Goal: Transaction & Acquisition: Download file/media

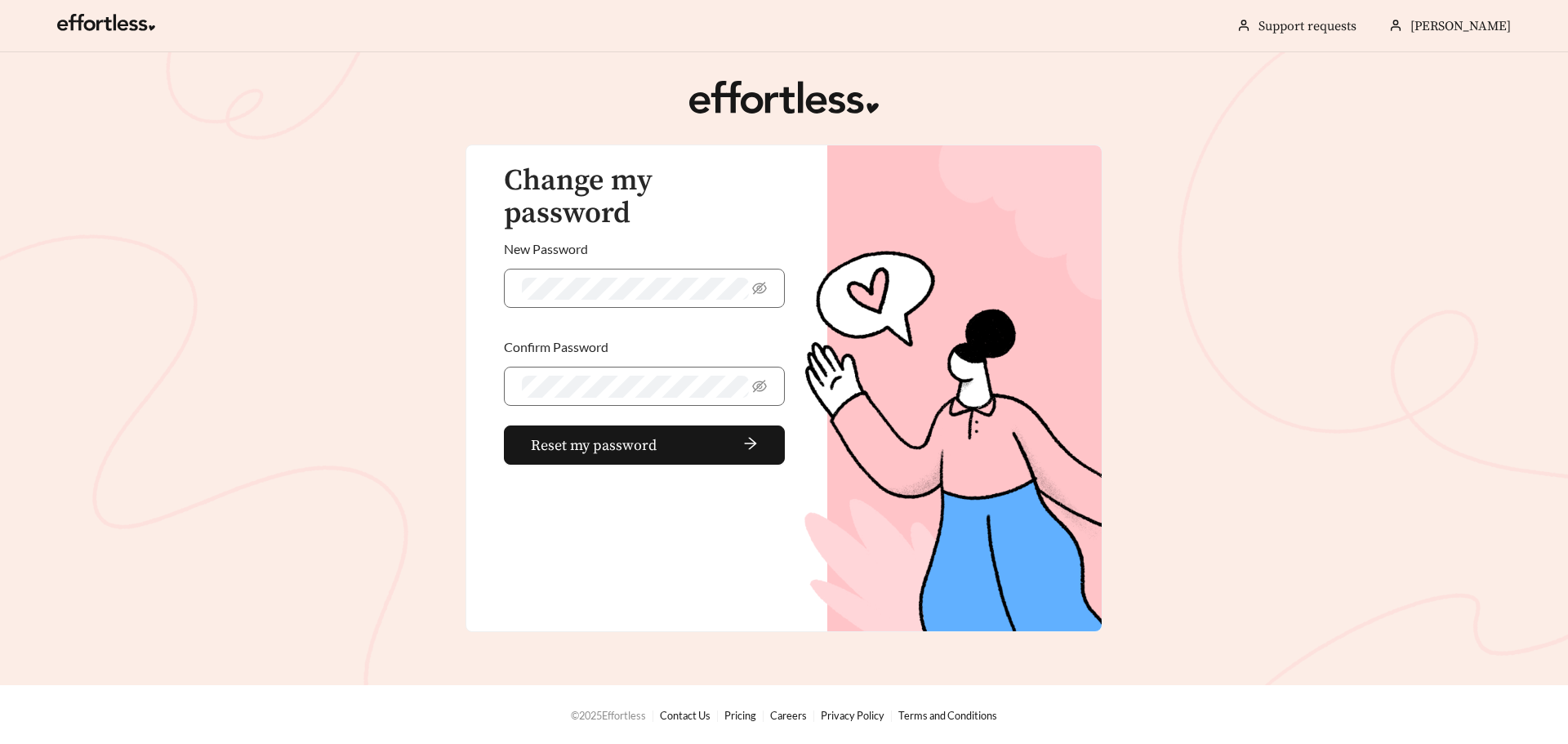
click at [524, 529] on div "Change my password New Password Confirm Password Reset my password" at bounding box center [784, 388] width 637 height 487
click at [549, 435] on span "Reset my password" at bounding box center [593, 445] width 125 height 22
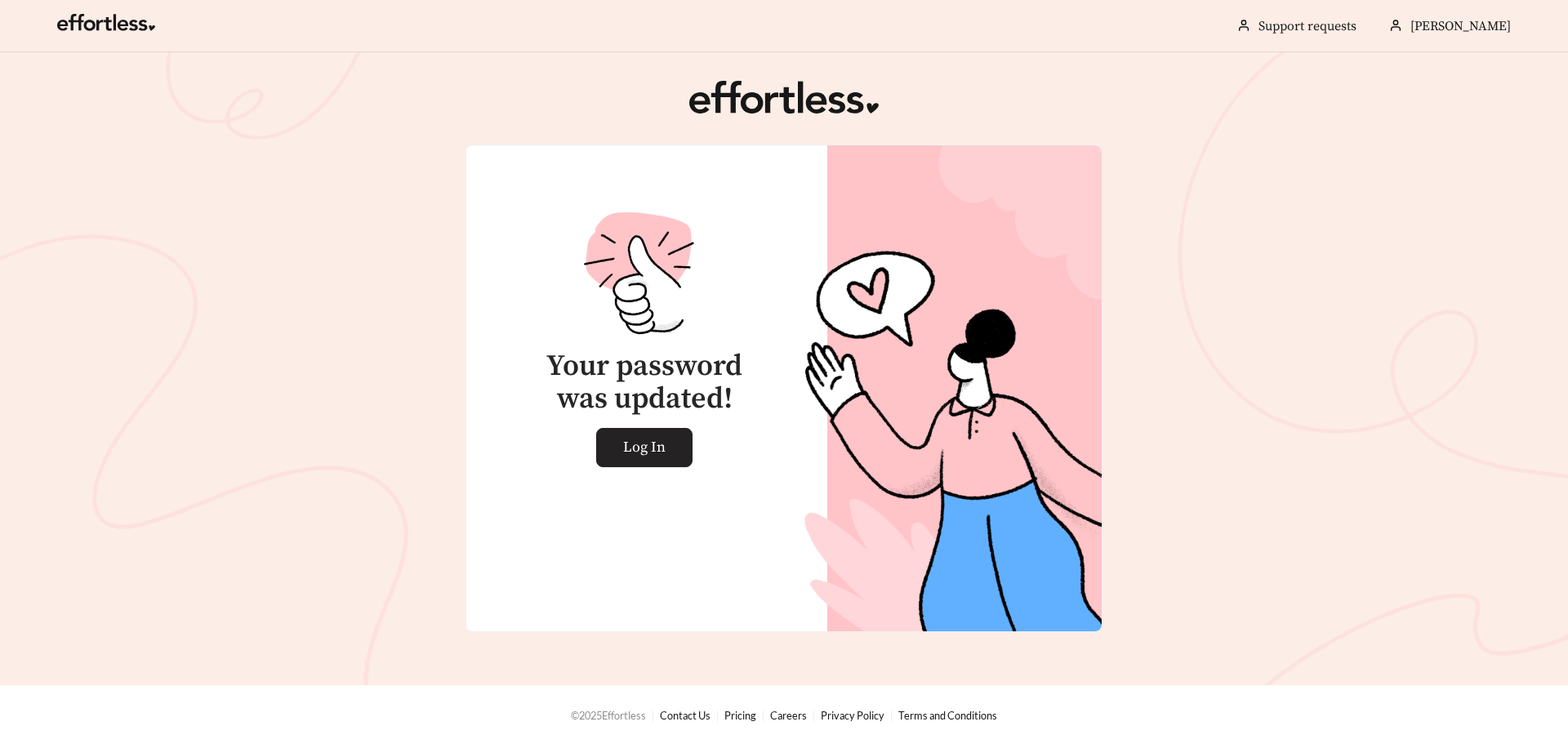
click at [624, 446] on link "Log In" at bounding box center [644, 448] width 96 height 39
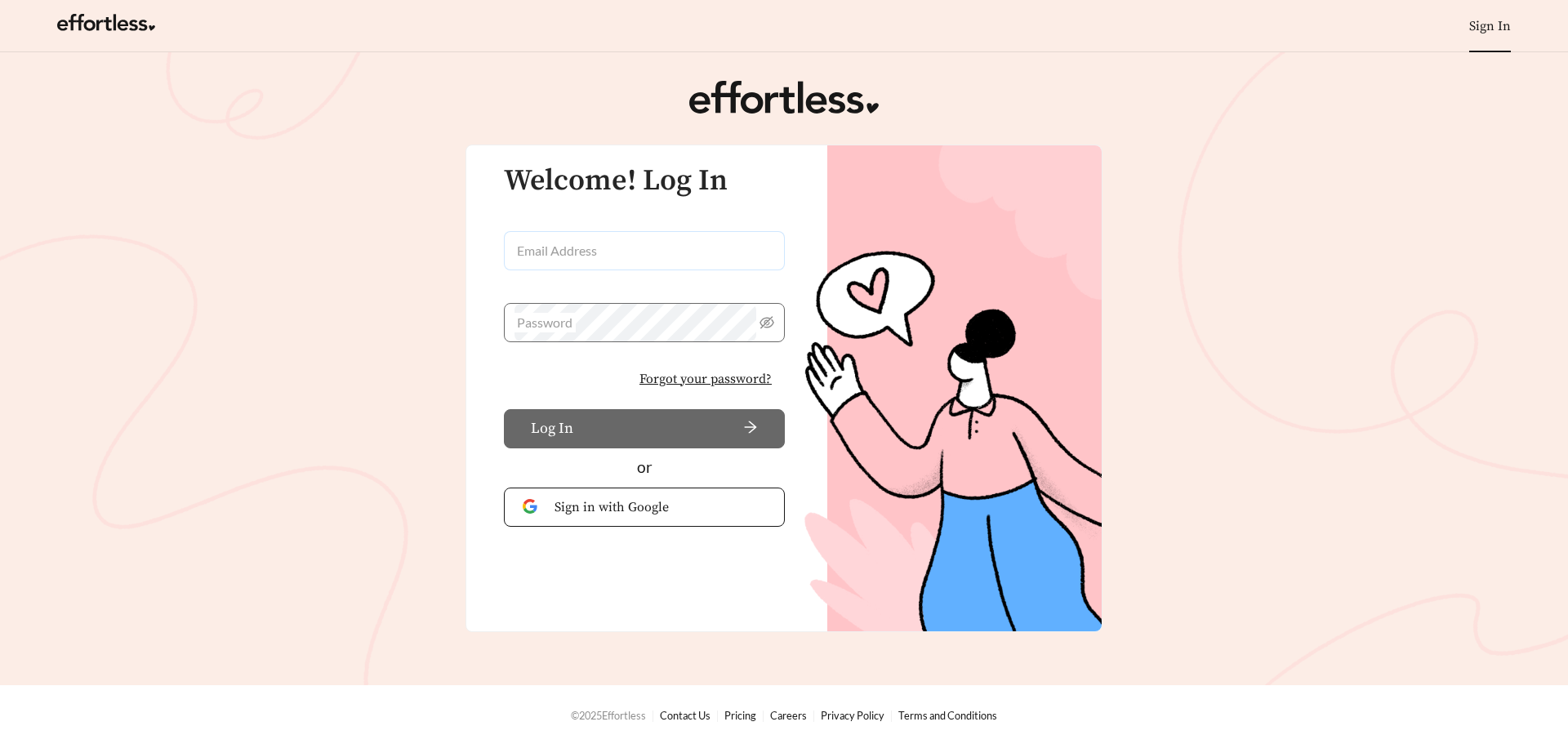
type input "**********"
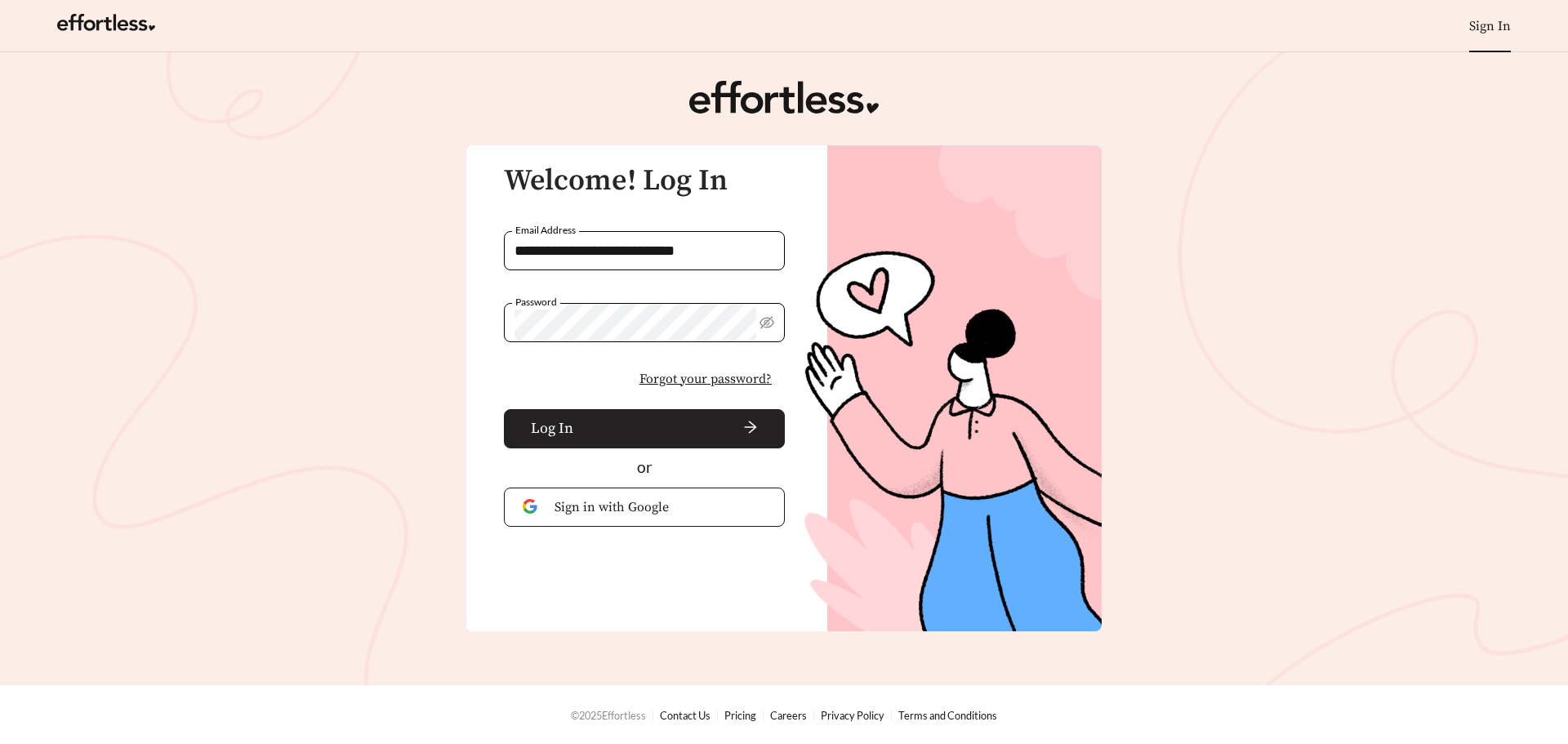
click at [543, 425] on span "Log In" at bounding box center [552, 428] width 43 height 22
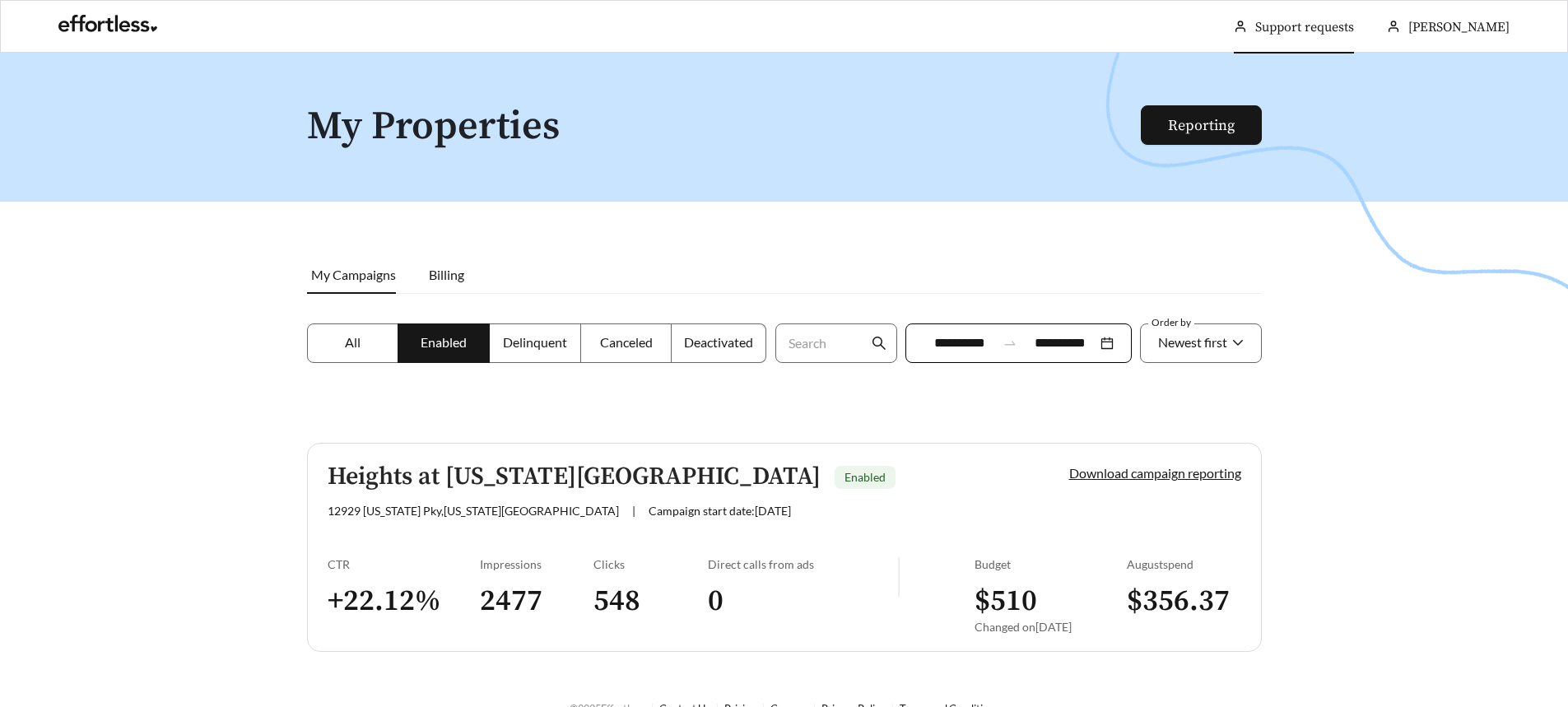
click at [1354, 26] on link "Support requests" at bounding box center [1304, 27] width 98 height 17
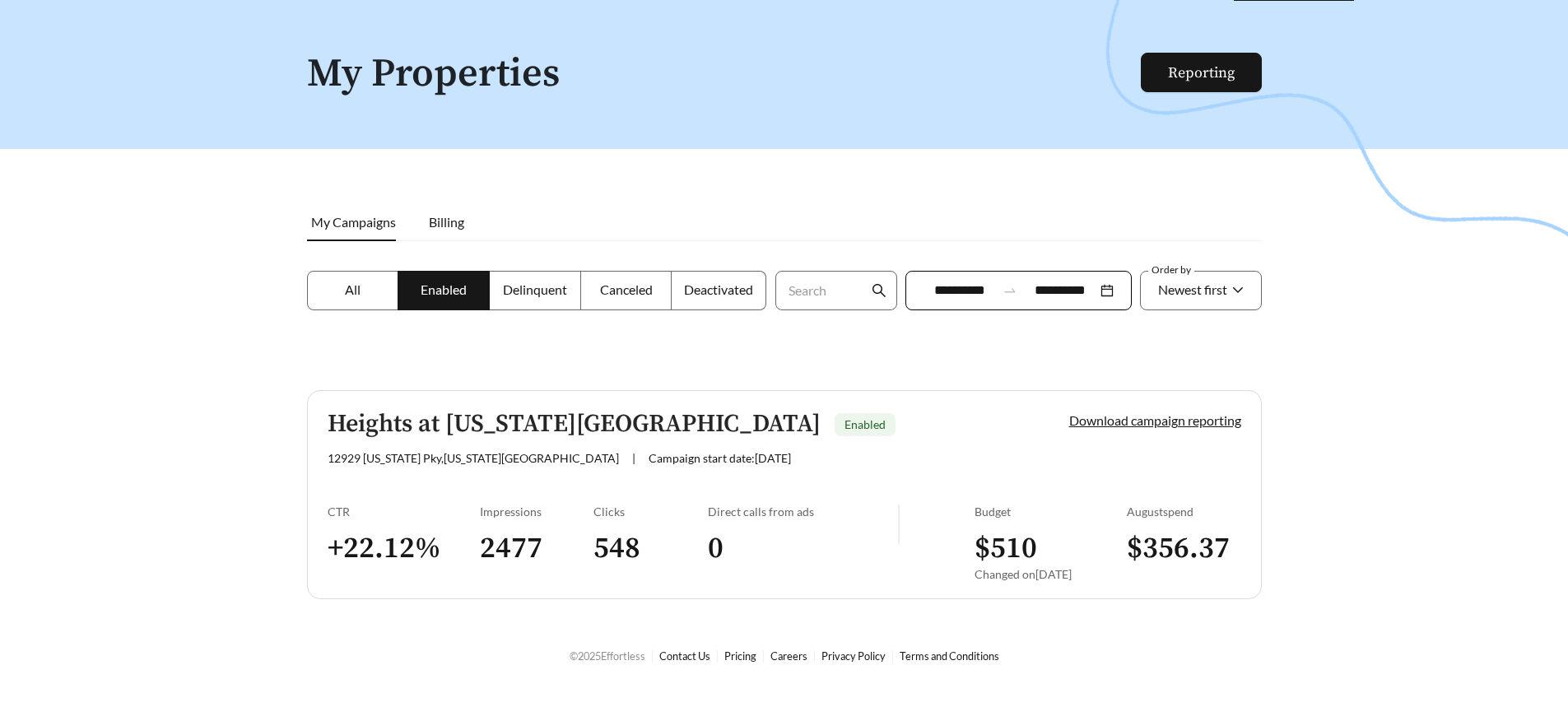
click at [364, 289] on label "All" at bounding box center [353, 291] width 93 height 40
click at [566, 419] on h5 "Heights at [US_STATE][GEOGRAPHIC_DATA]" at bounding box center [574, 424] width 493 height 27
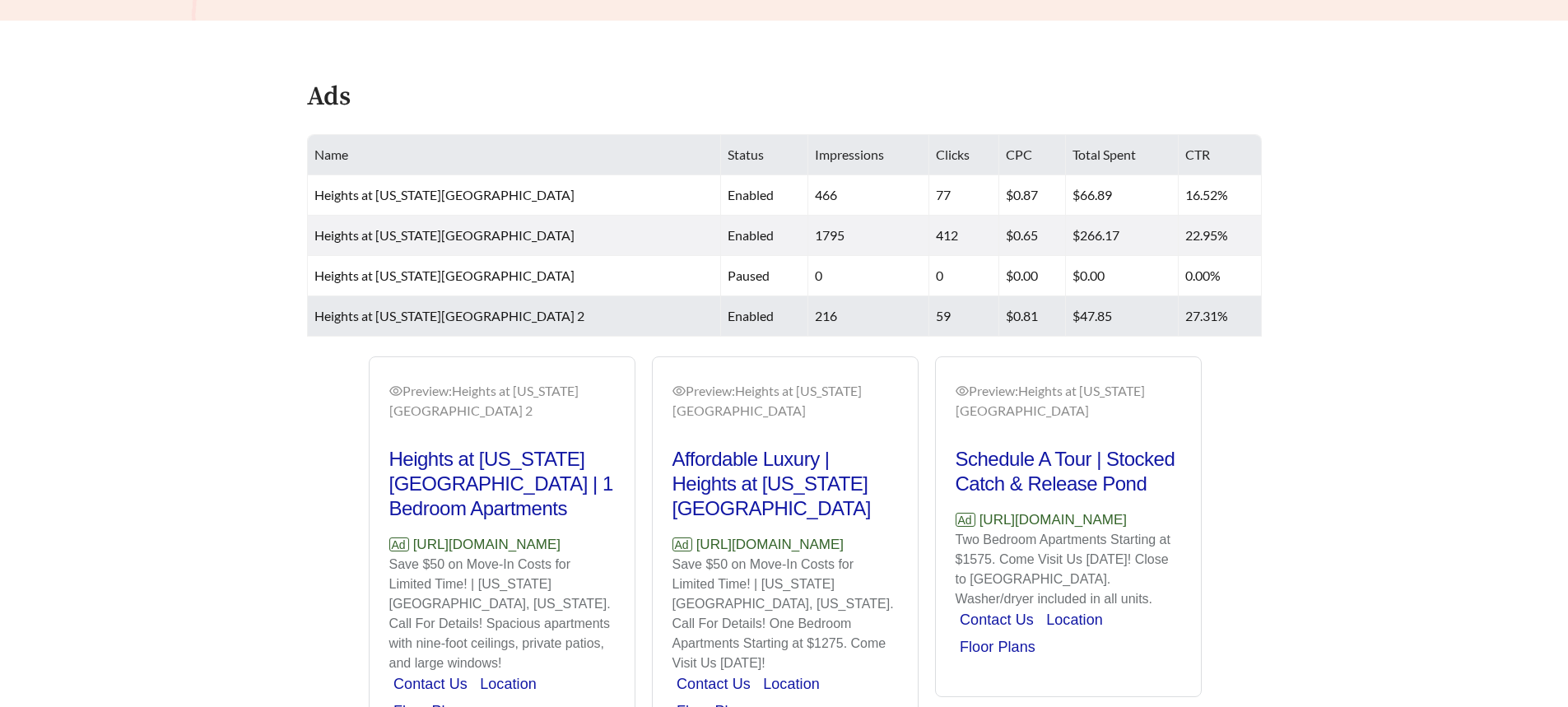
scroll to position [725, 0]
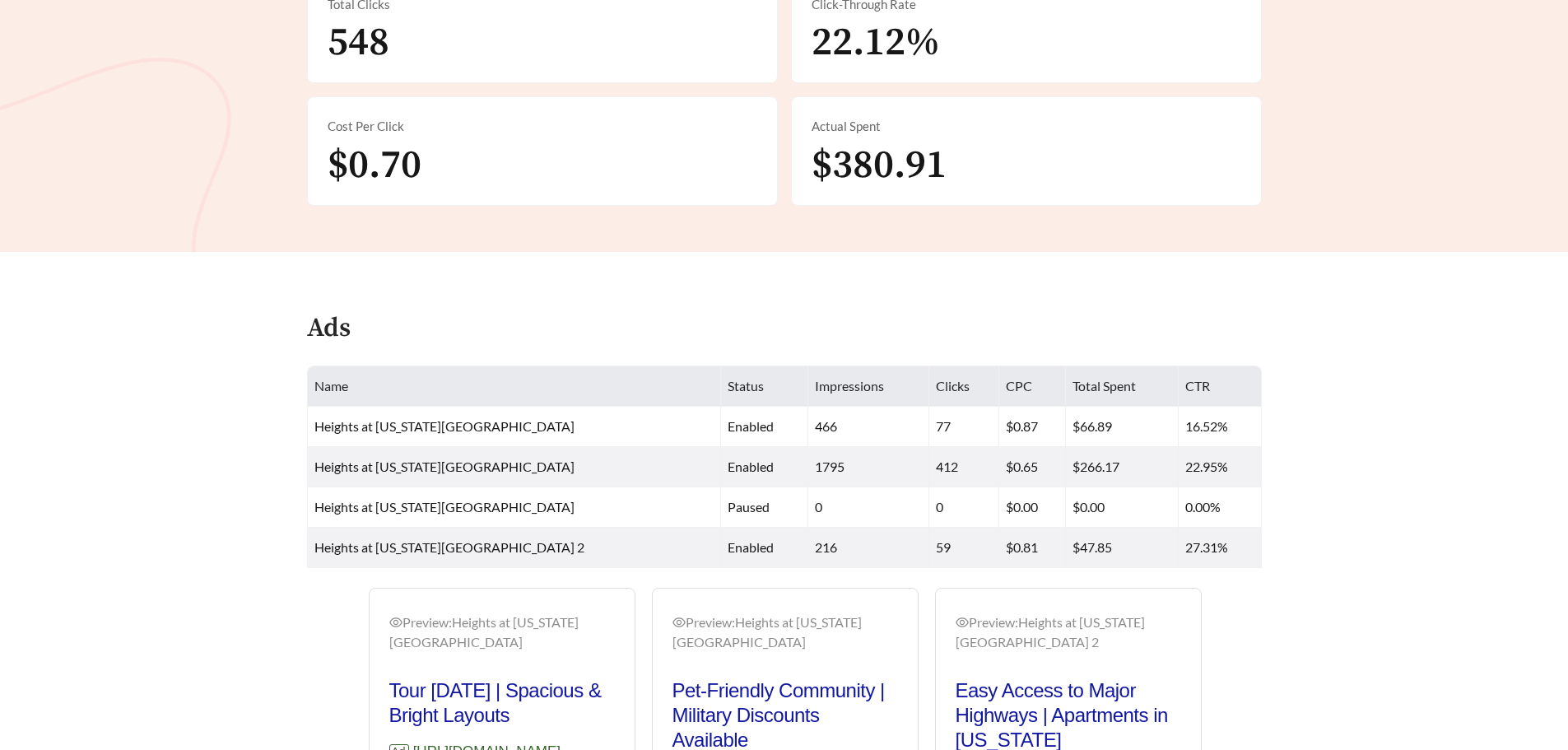
scroll to position [580, 0]
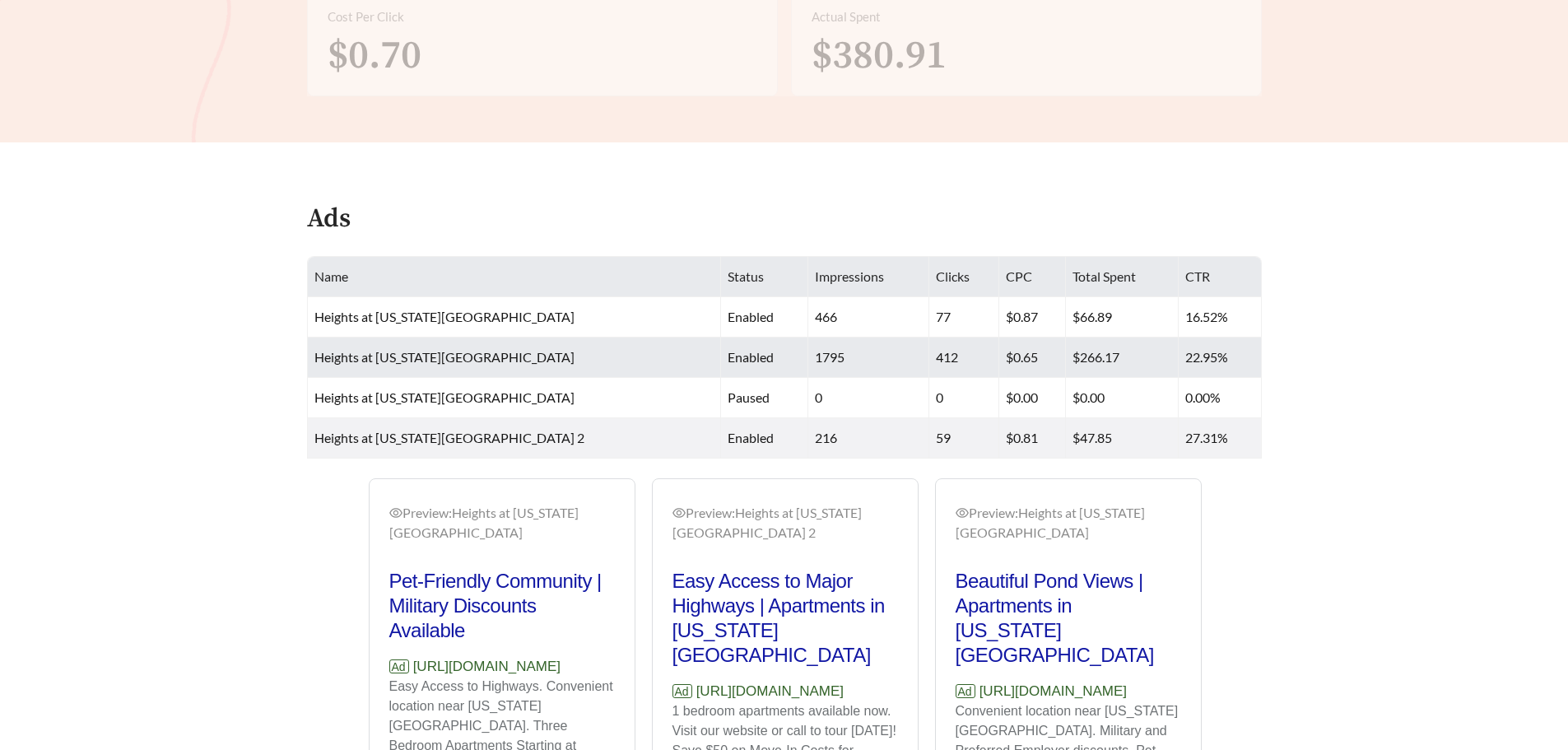
click at [547, 349] on span "Heights at [US_STATE][GEOGRAPHIC_DATA]" at bounding box center [444, 356] width 260 height 16
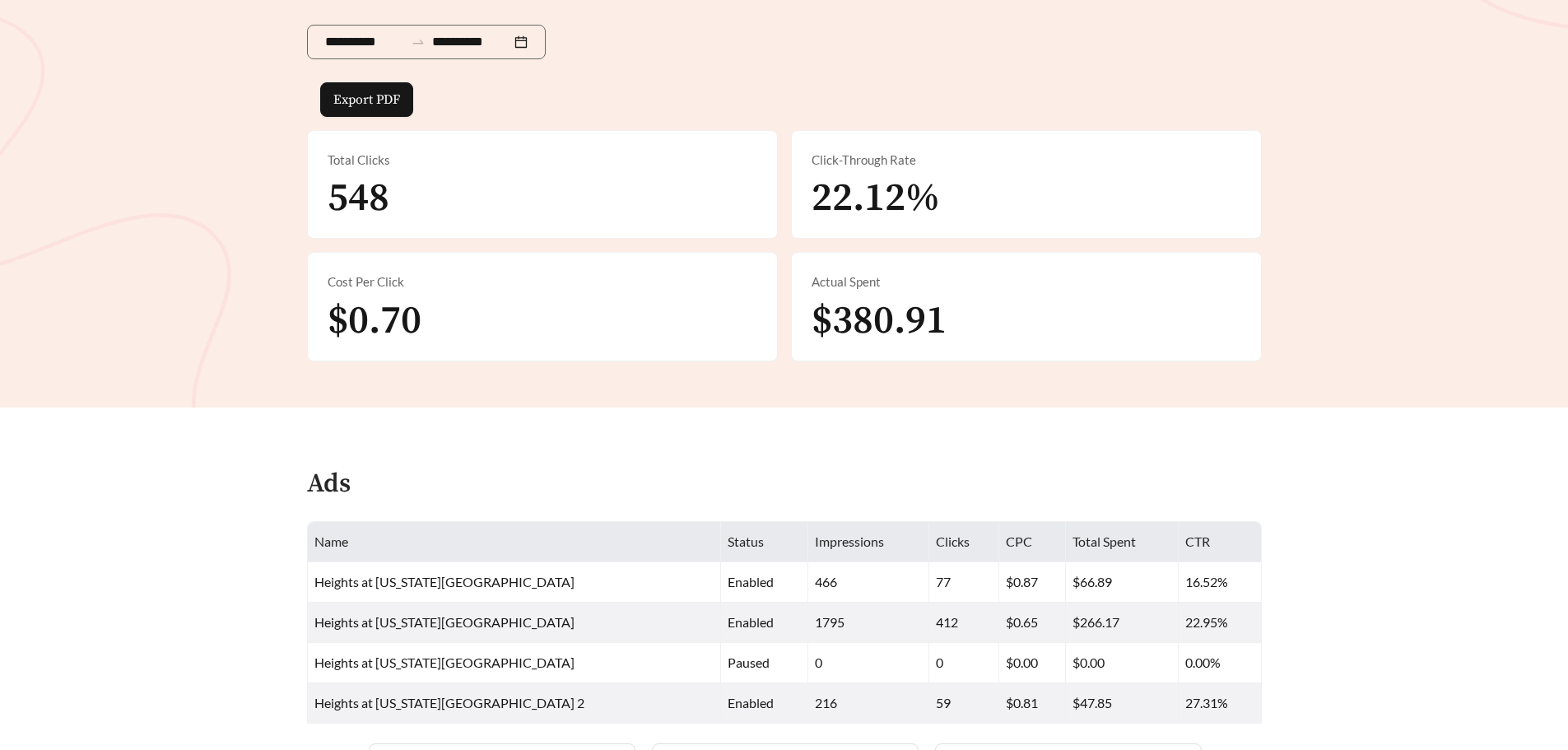
scroll to position [0, 0]
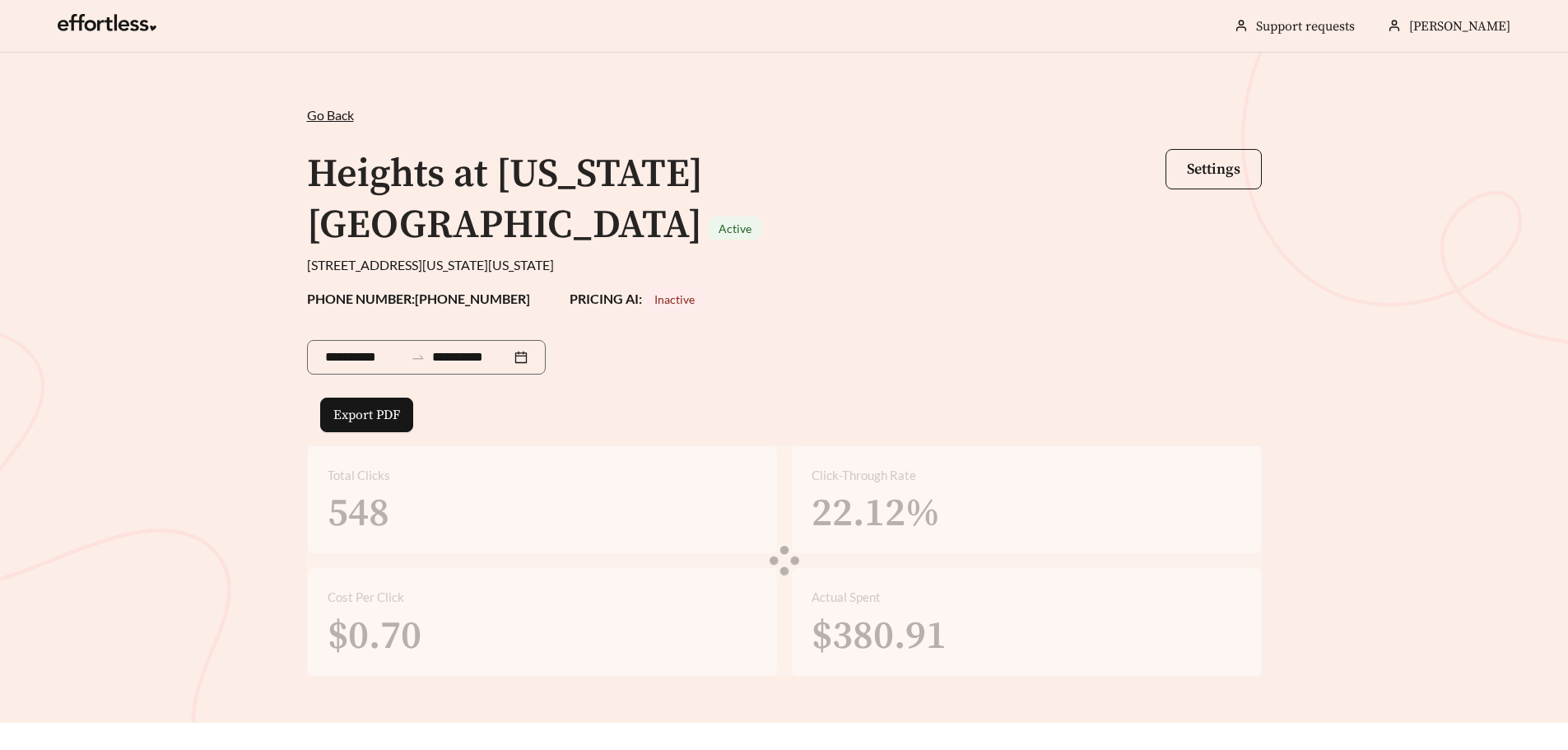
click at [320, 115] on span "Go Back" at bounding box center [330, 114] width 47 height 16
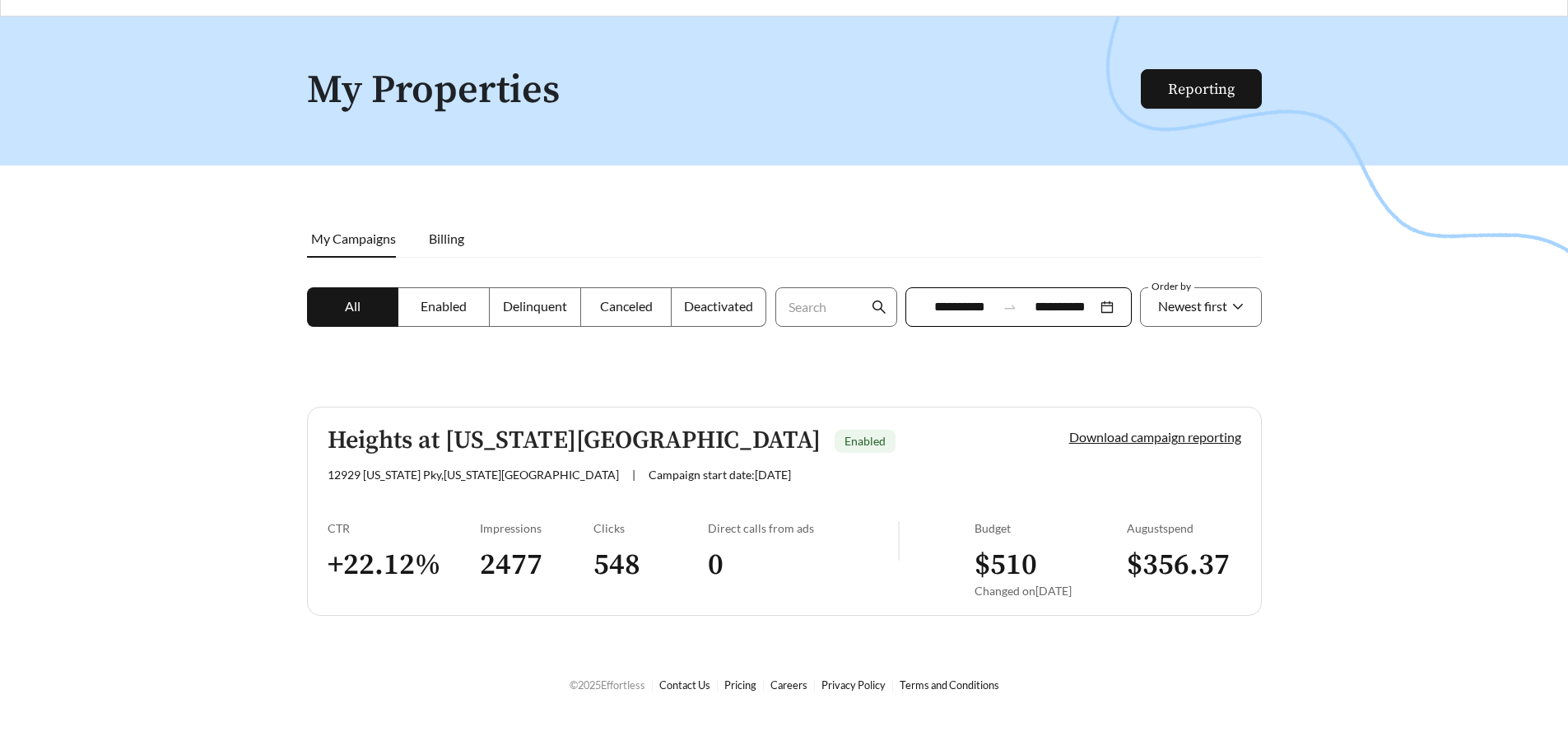
scroll to position [53, 0]
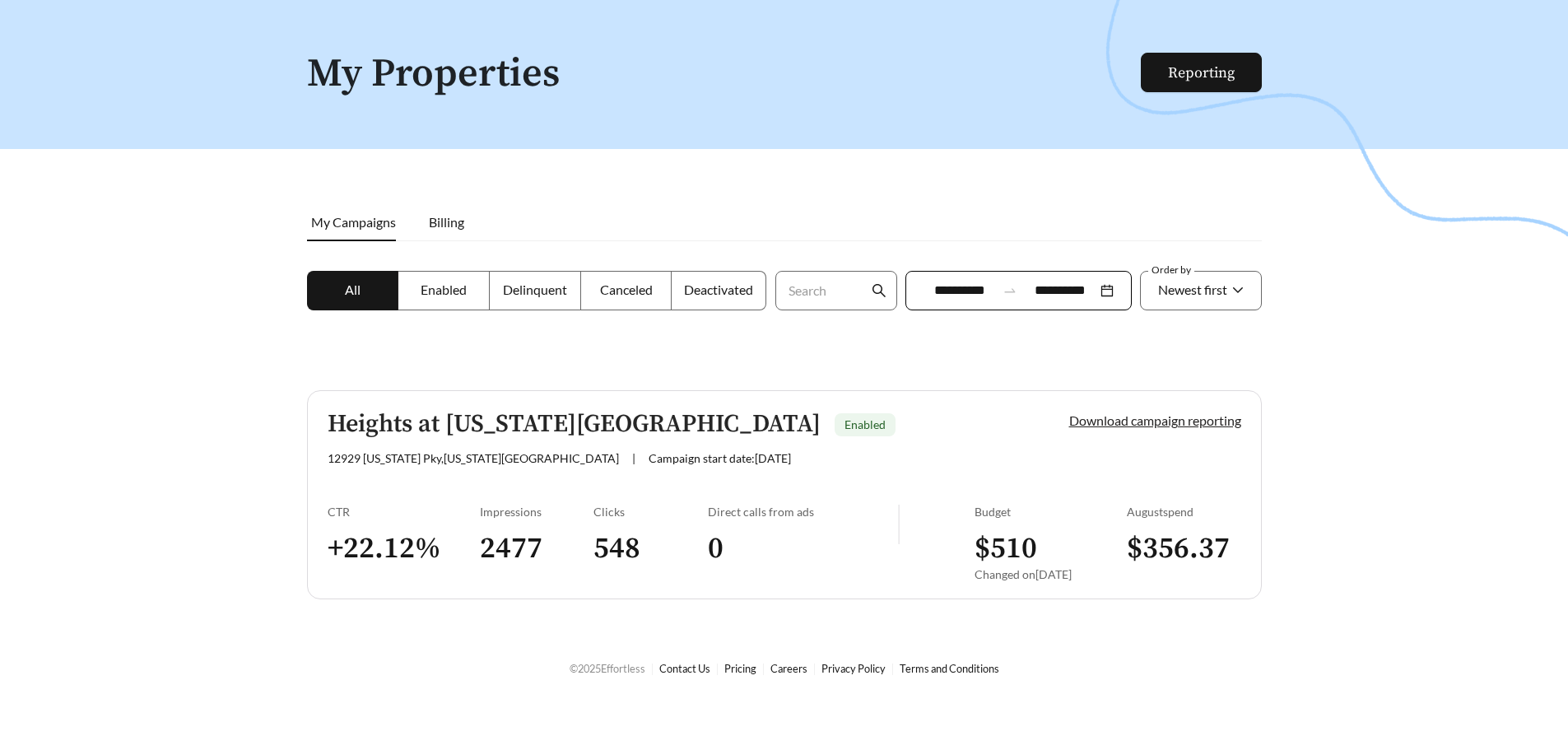
click at [1127, 420] on link "Download campaign reporting" at bounding box center [1155, 420] width 172 height 16
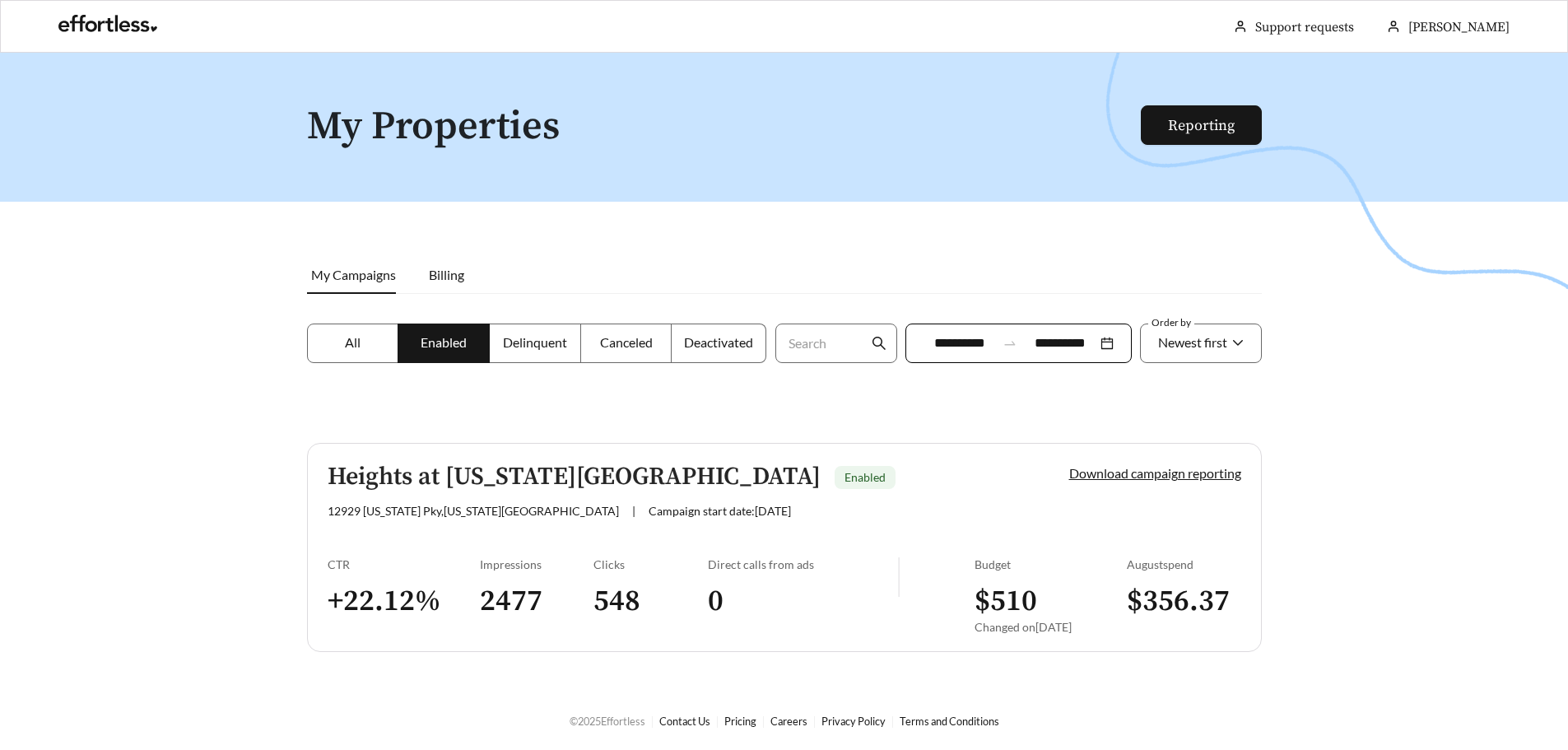
scroll to position [53, 0]
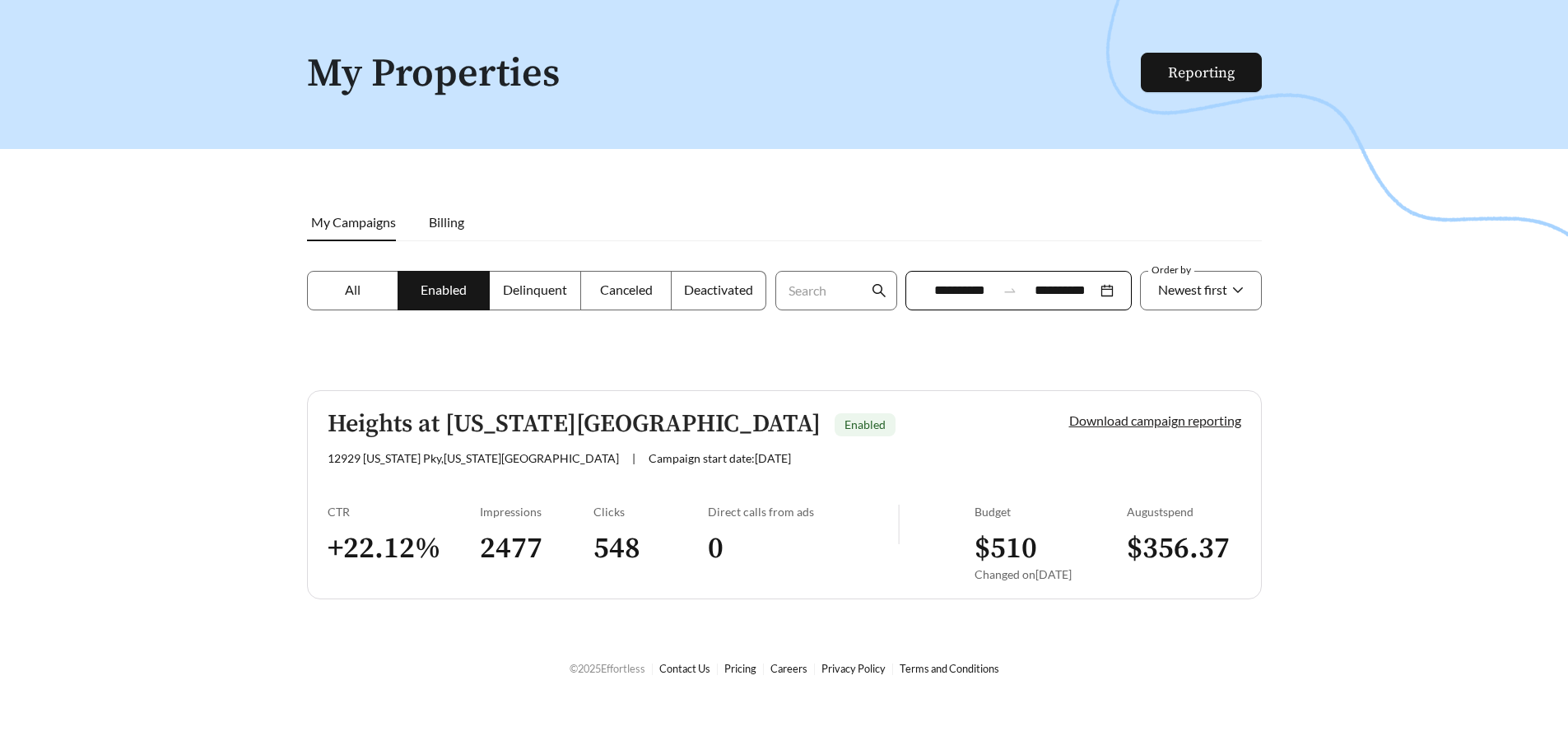
click at [1165, 422] on link "Download campaign reporting" at bounding box center [1155, 420] width 172 height 16
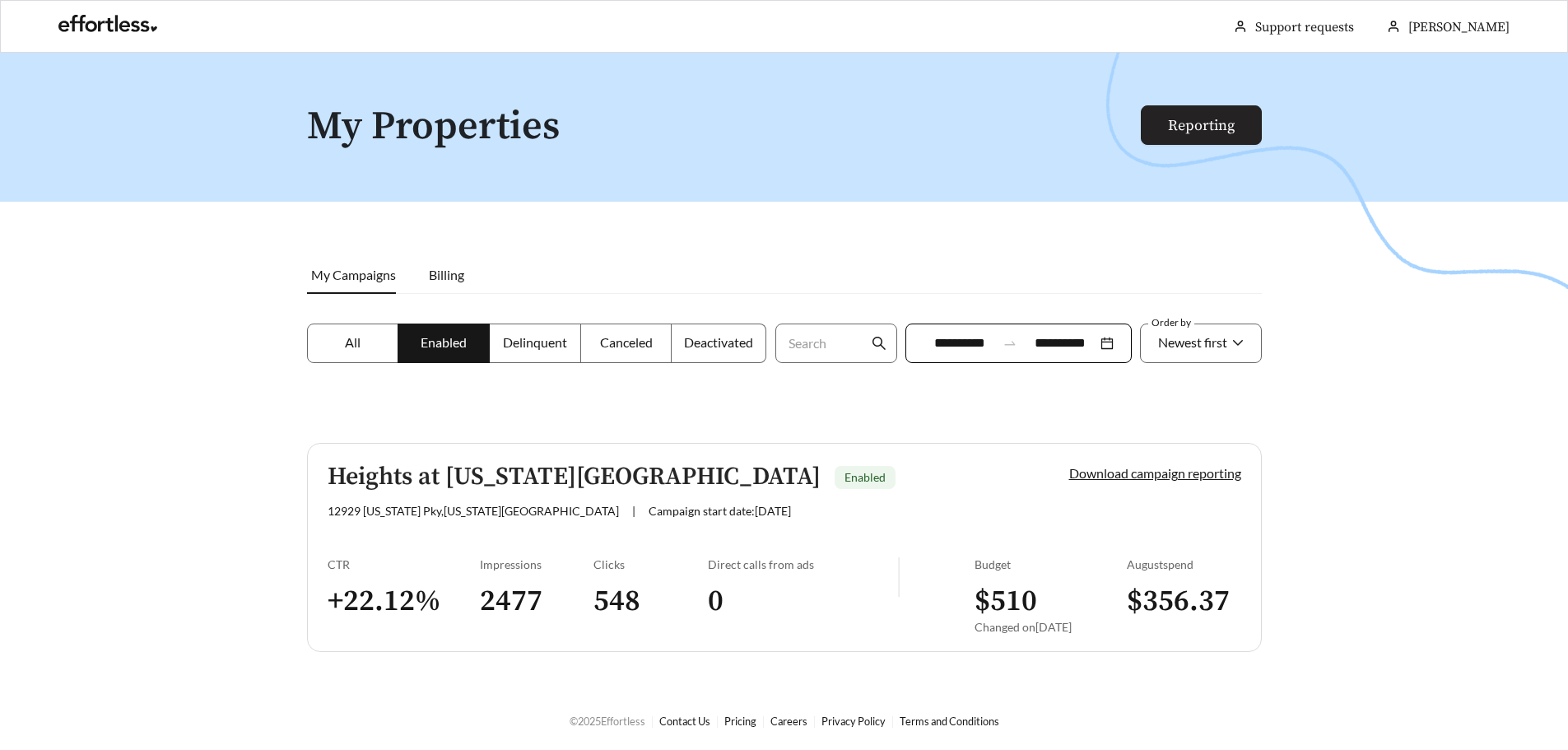
click at [1201, 128] on link "Reporting" at bounding box center [1201, 125] width 67 height 19
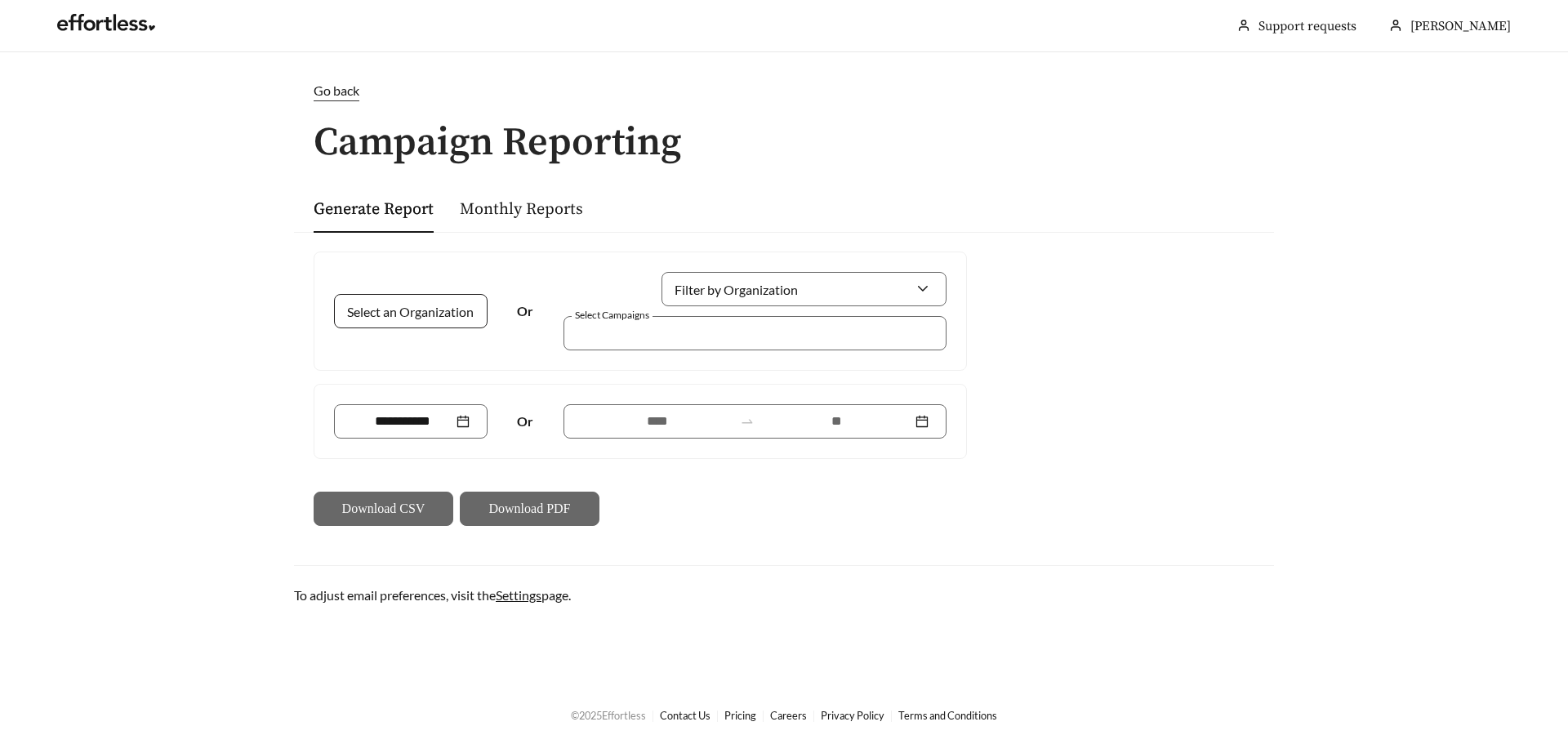
click at [457, 313] on div at bounding box center [410, 311] width 153 height 34
click at [439, 350] on span "Premier Real Estate Management" at bounding box center [445, 347] width 188 height 16
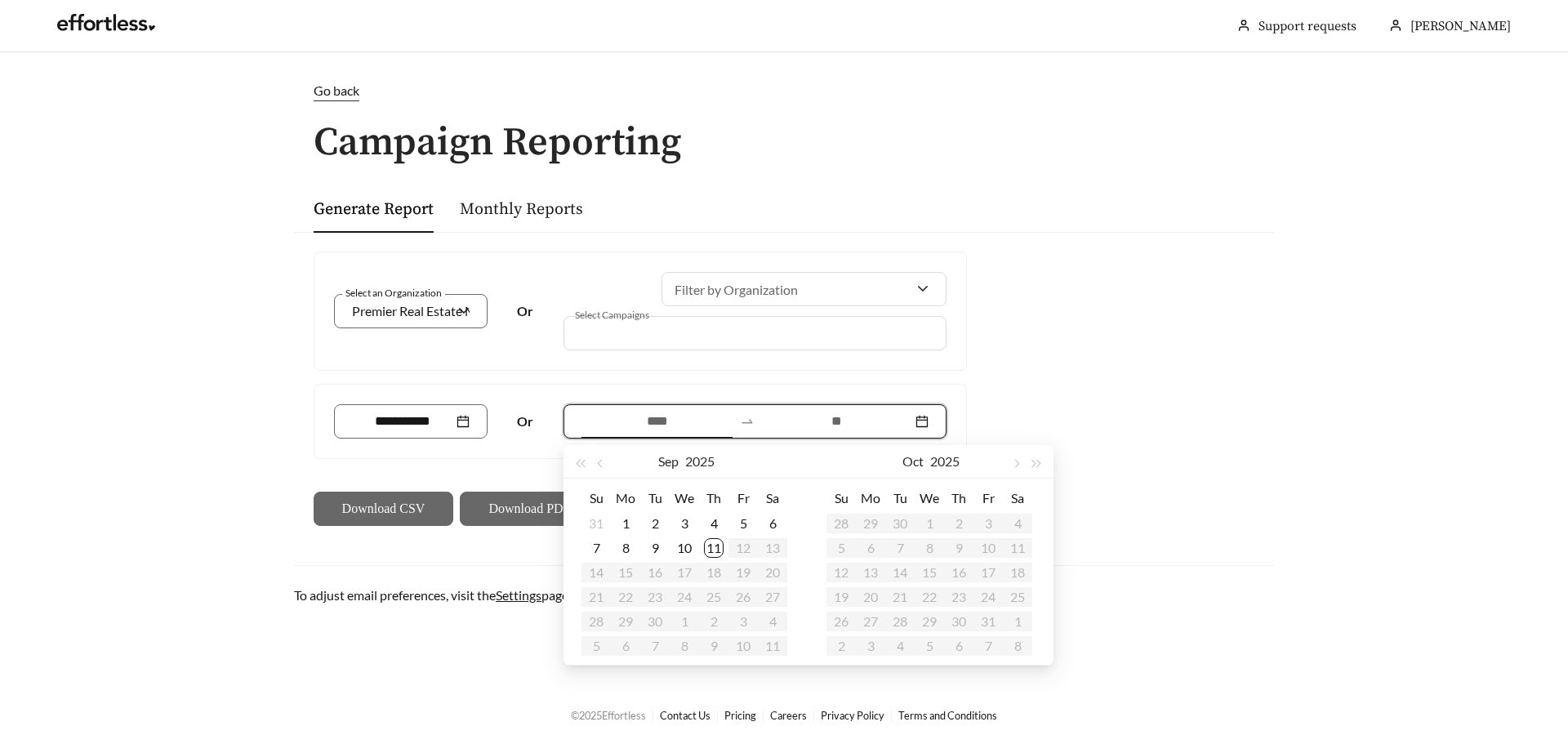
click at [627, 418] on input at bounding box center [657, 422] width 151 height 20
type input "**********"
click at [600, 465] on span "button" at bounding box center [601, 464] width 8 height 8
type input "**********"
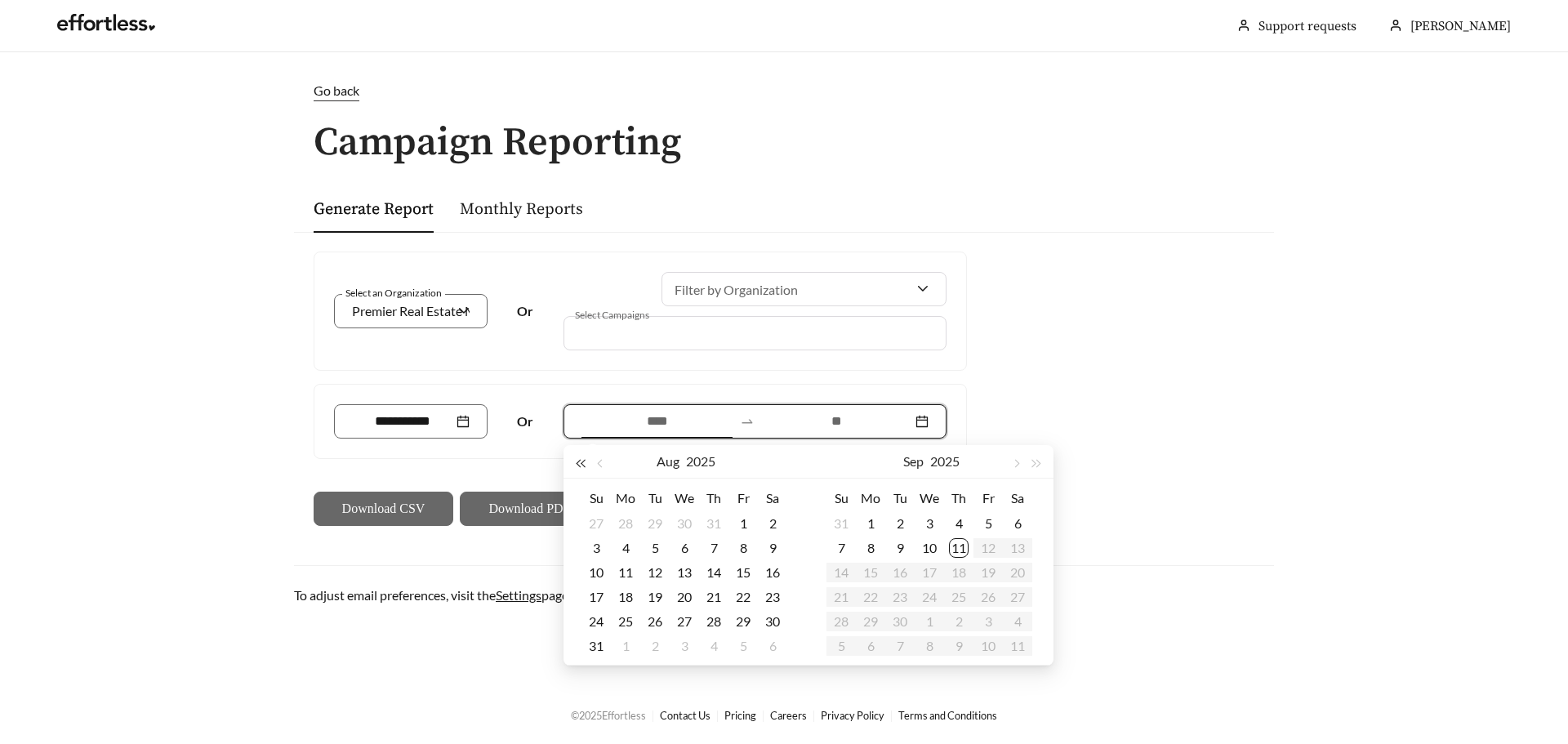
click at [585, 463] on span "button" at bounding box center [581, 464] width 8 height 8
type input "**********"
click at [932, 547] on div "11" at bounding box center [929, 548] width 20 height 20
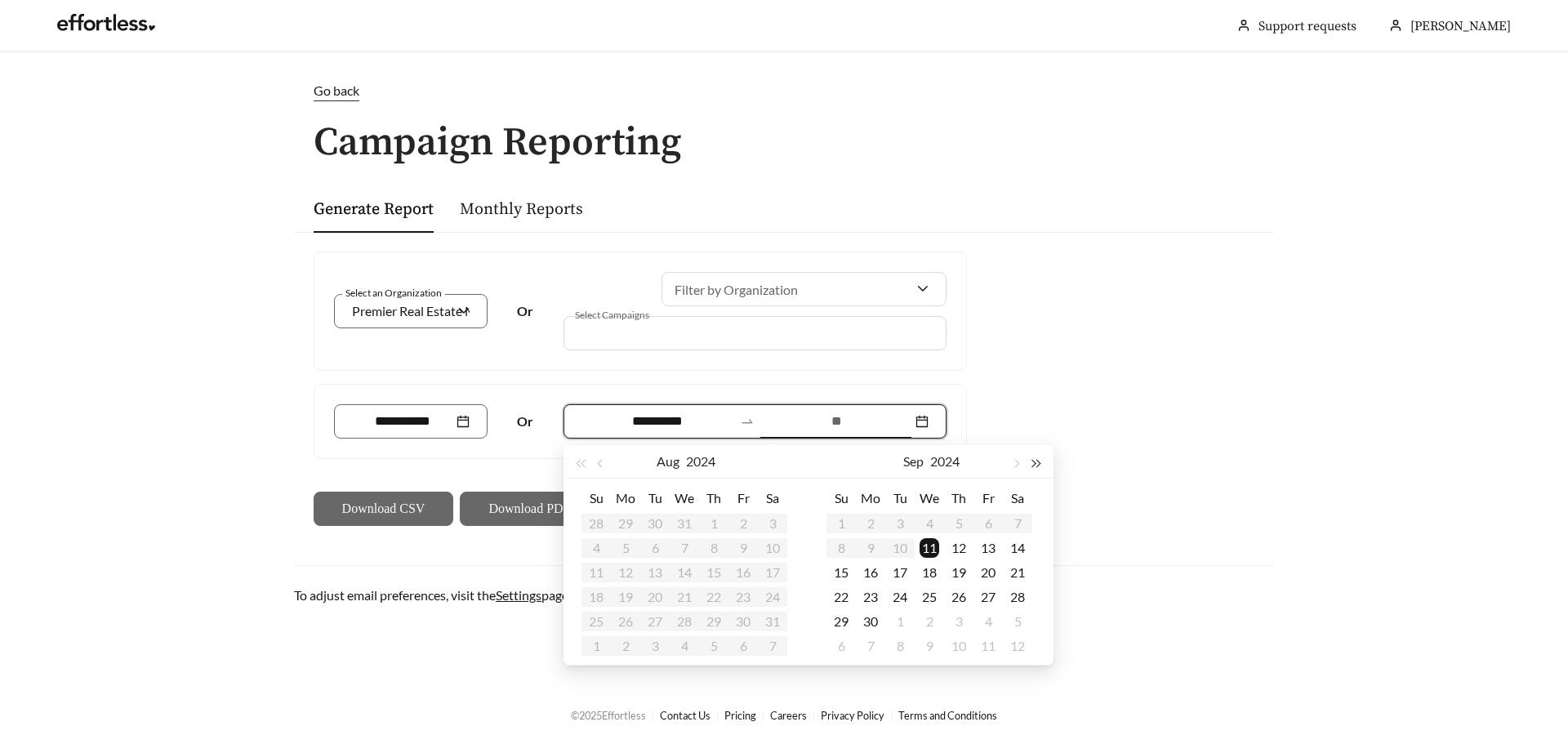
click at [1033, 462] on span "button" at bounding box center [1037, 464] width 8 height 8
type input "**********"
click at [955, 544] on div "11" at bounding box center [959, 548] width 20 height 20
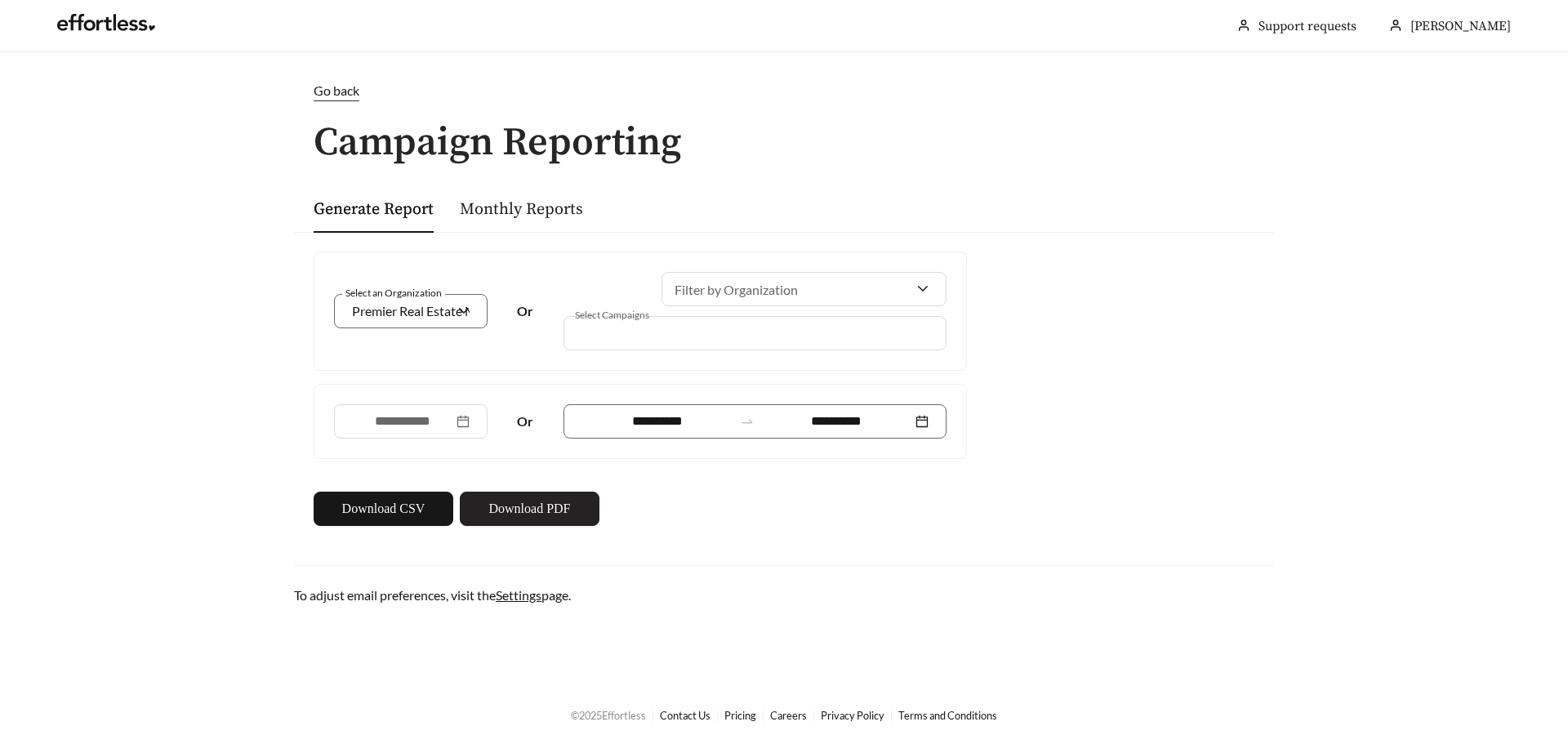
click at [546, 509] on span "Download PDF" at bounding box center [529, 509] width 82 height 20
click at [1328, 23] on link "Support requests" at bounding box center [1306, 26] width 98 height 16
click at [143, 226] on main "**********" at bounding box center [784, 369] width 1568 height 633
